Goal: Information Seeking & Learning: Learn about a topic

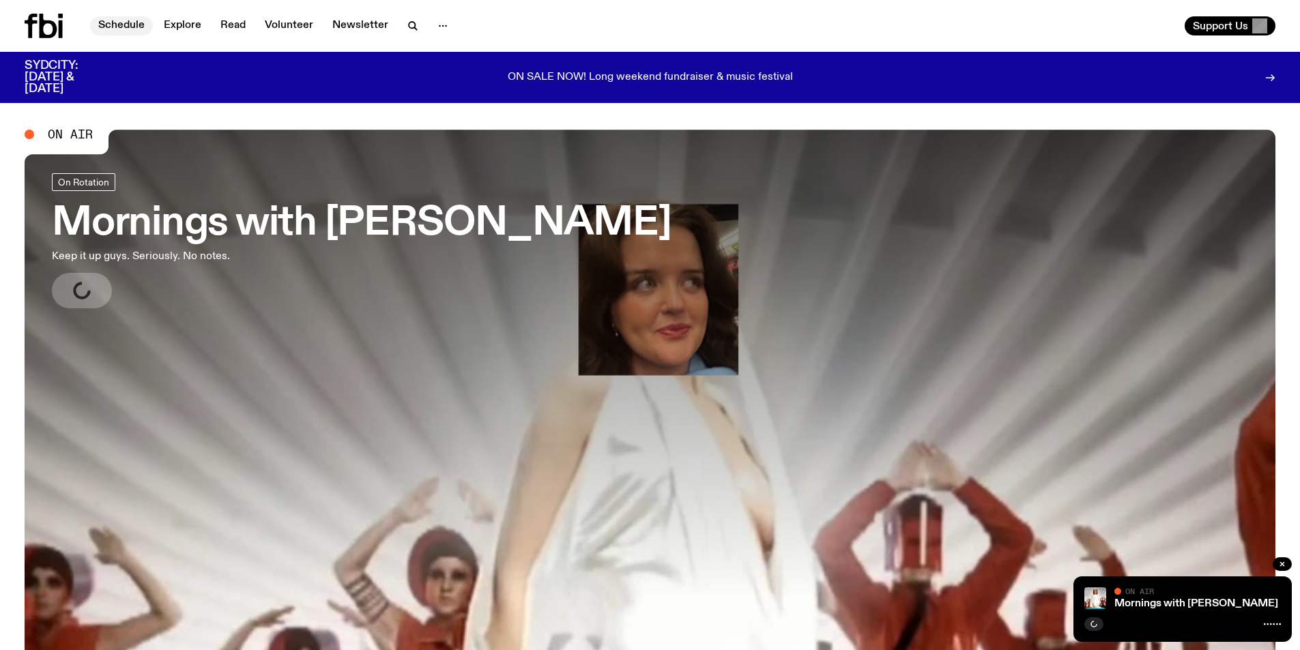
click at [116, 31] on link "Schedule" at bounding box center [121, 25] width 63 height 19
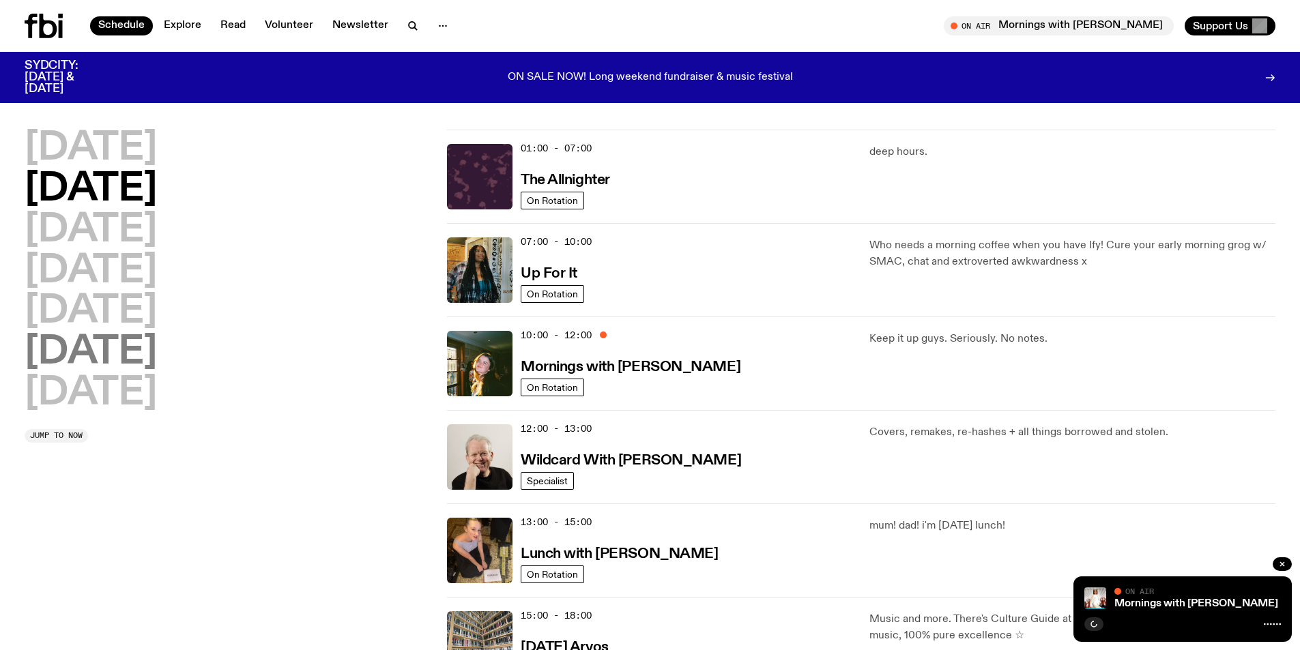
click at [83, 364] on h2 "[DATE]" at bounding box center [91, 353] width 132 height 38
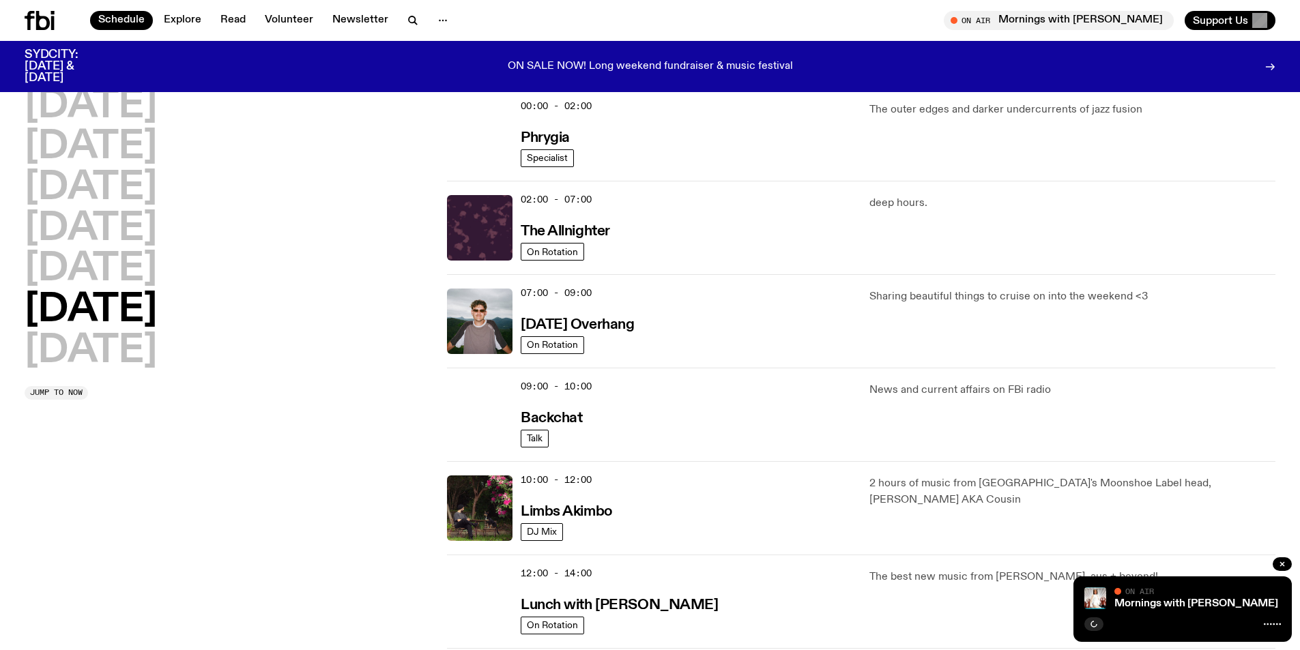
scroll to position [38, 0]
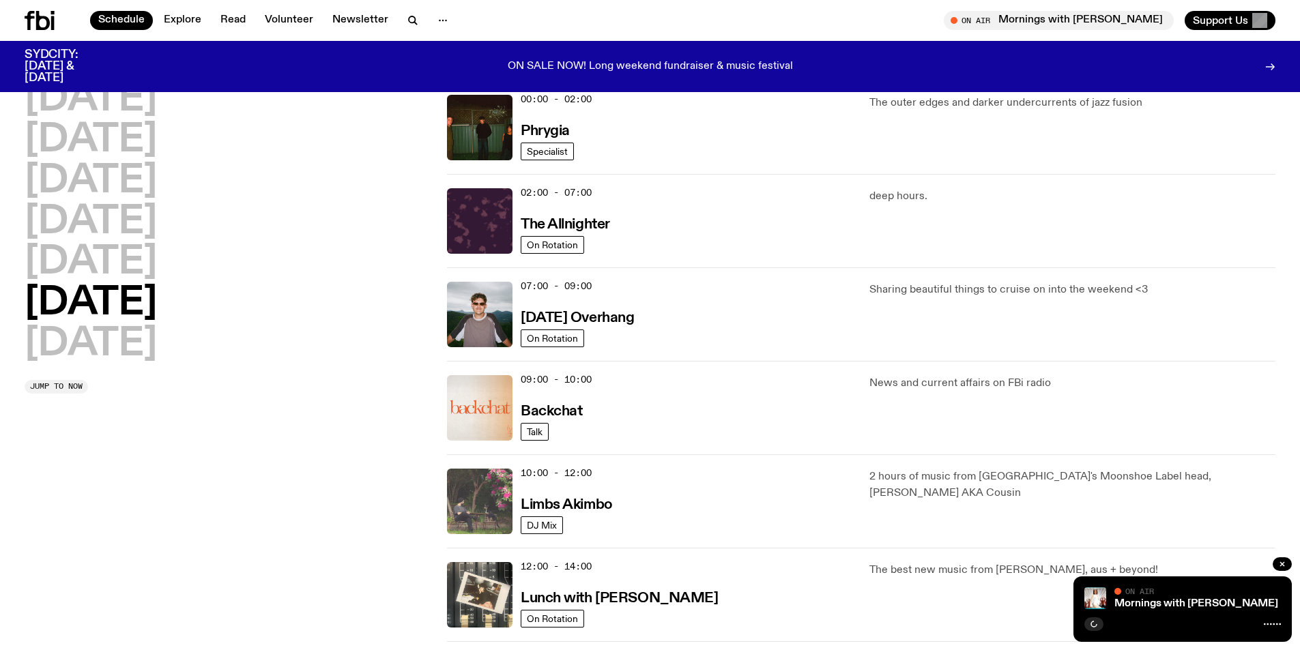
click at [485, 489] on img at bounding box center [479, 501] width 65 height 65
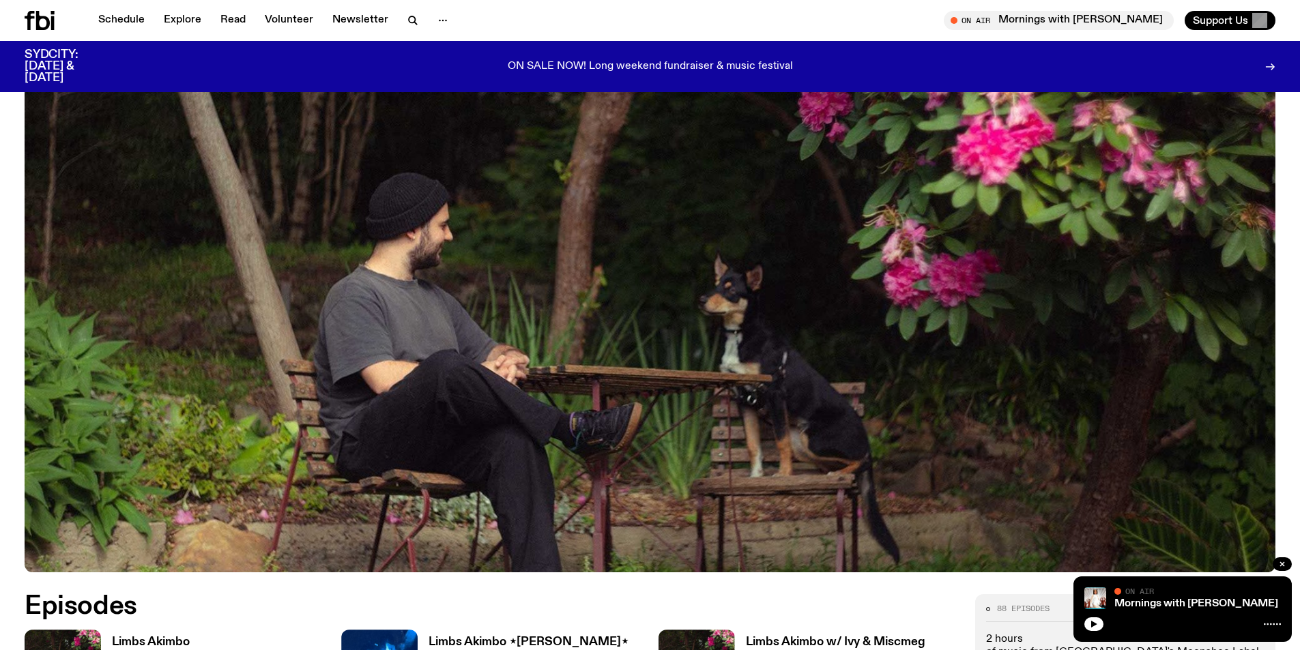
scroll to position [598, 0]
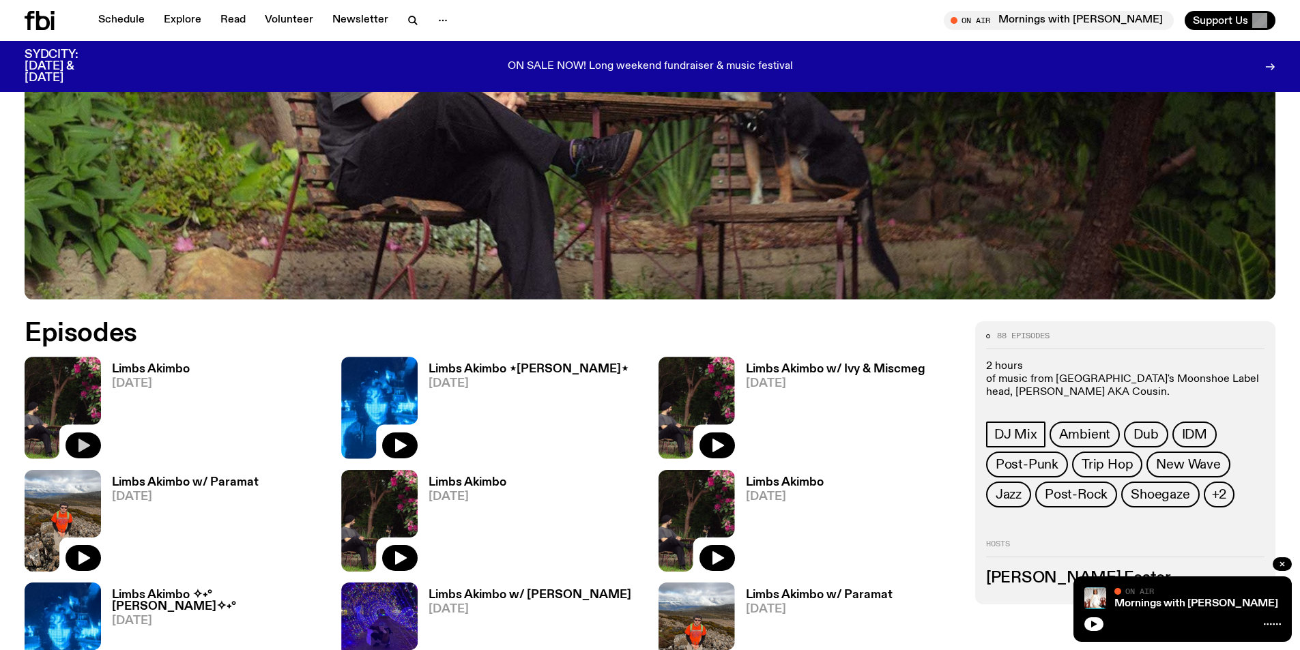
click at [88, 441] on icon "button" at bounding box center [83, 445] width 16 height 16
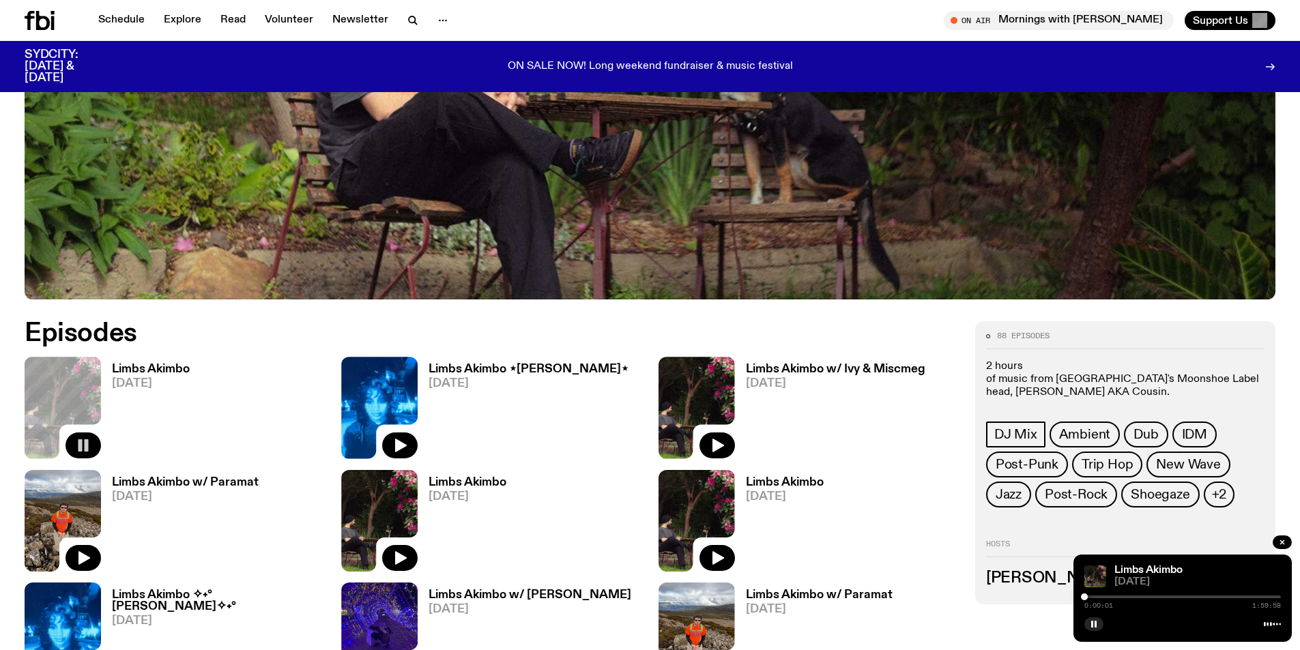
click at [259, 339] on h2 "Episodes" at bounding box center [439, 333] width 828 height 25
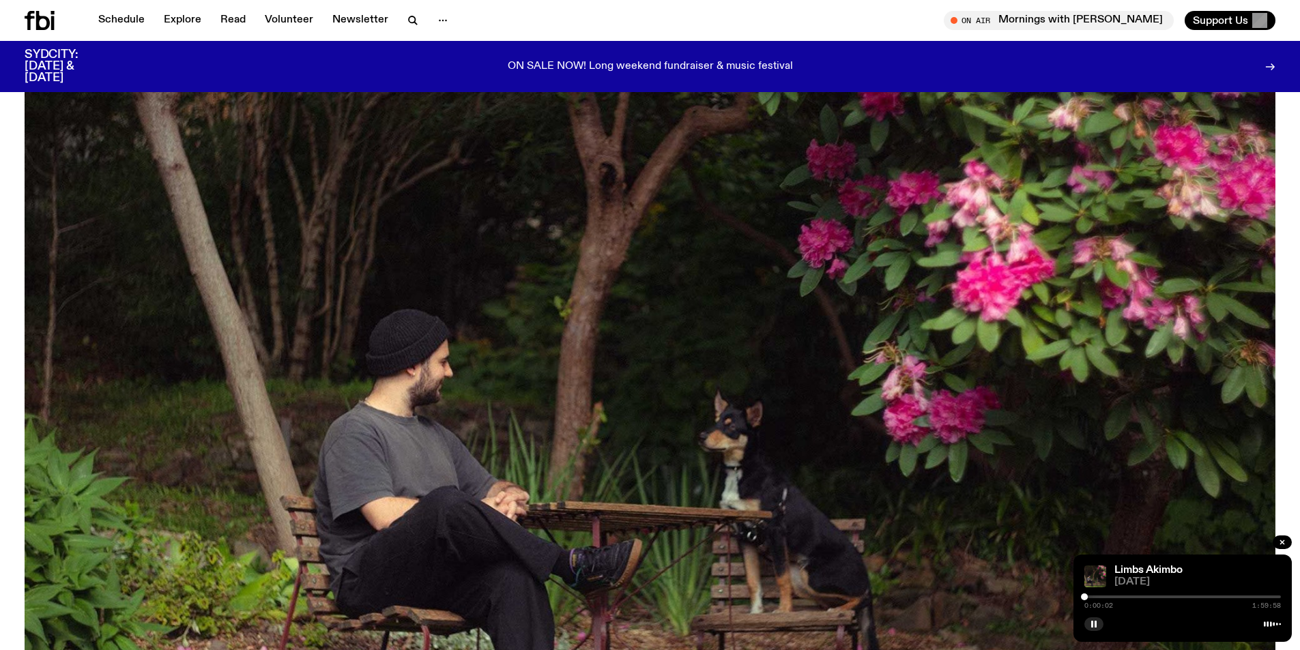
scroll to position [0, 0]
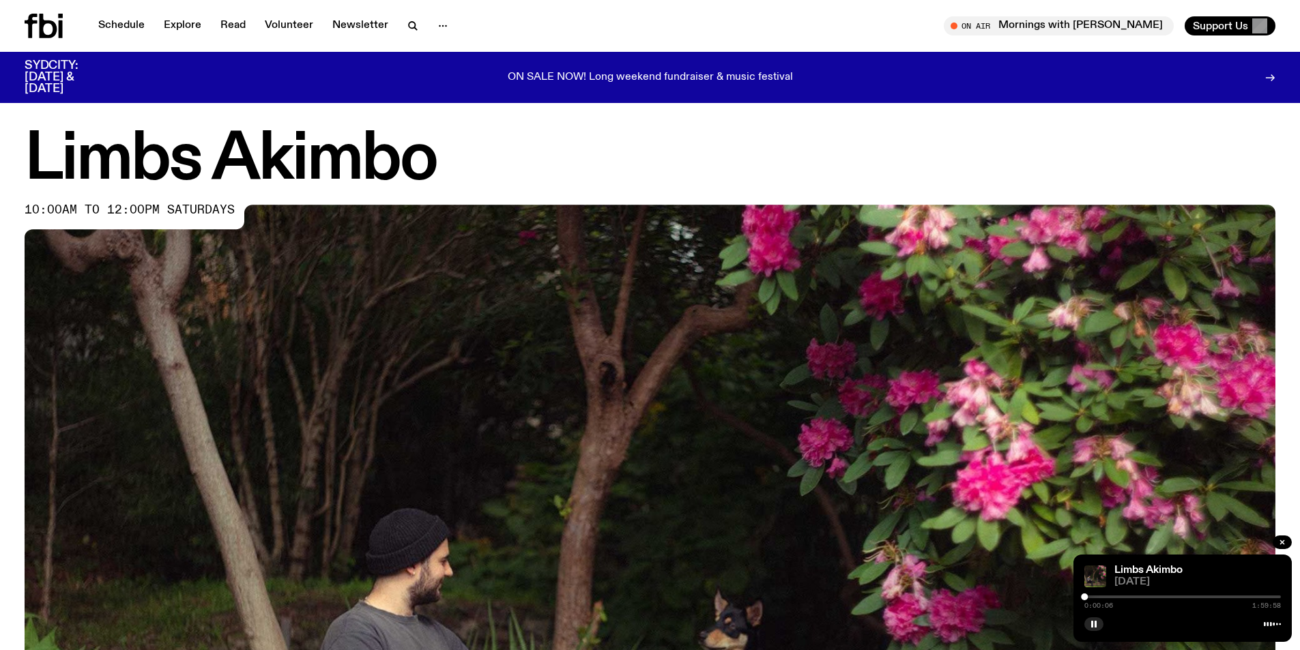
click at [1093, 597] on div at bounding box center [1182, 597] width 196 height 3
click at [497, 132] on h1 "Limbs Akimbo" at bounding box center [650, 160] width 1251 height 61
